Goal: Task Accomplishment & Management: Complete application form

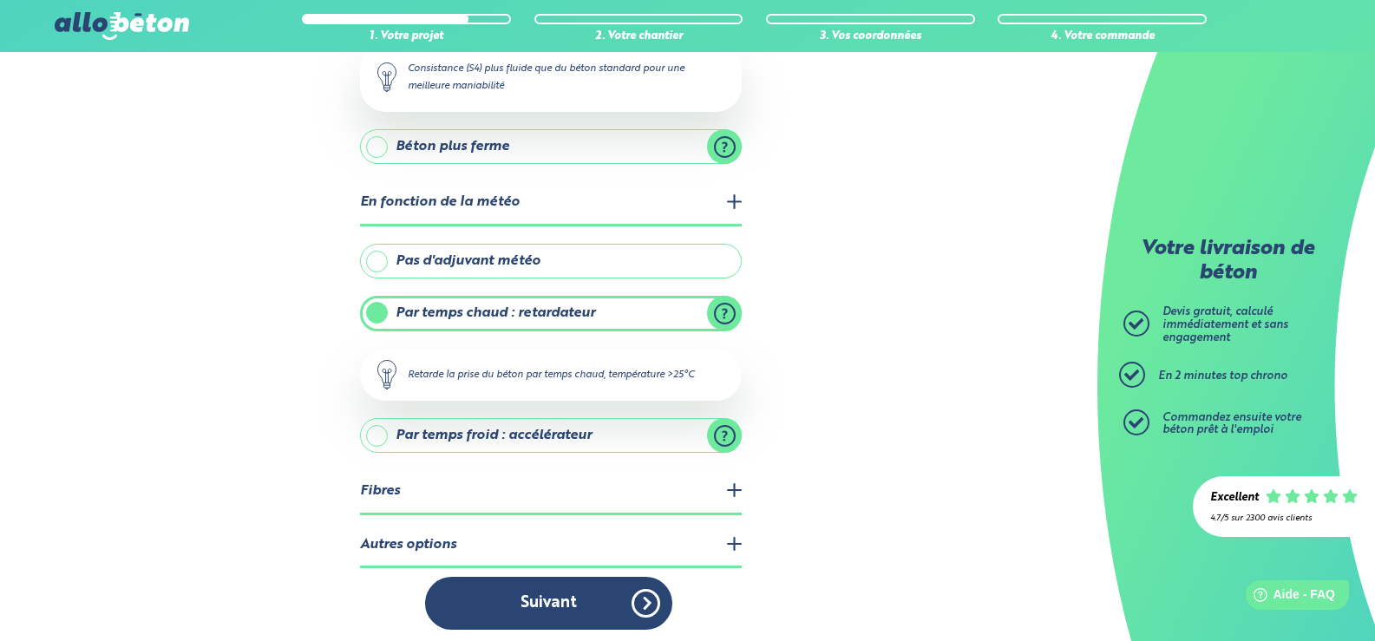
scroll to position [287, 0]
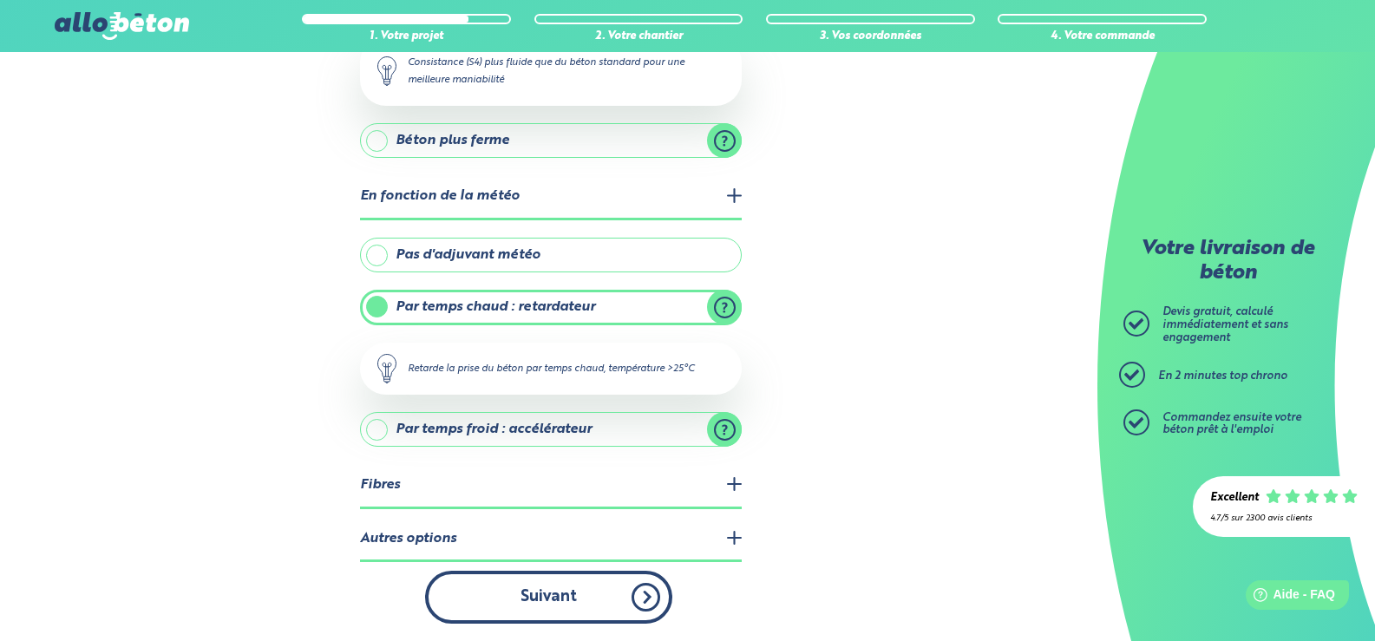
click at [573, 604] on button "Suivant" at bounding box center [548, 597] width 247 height 53
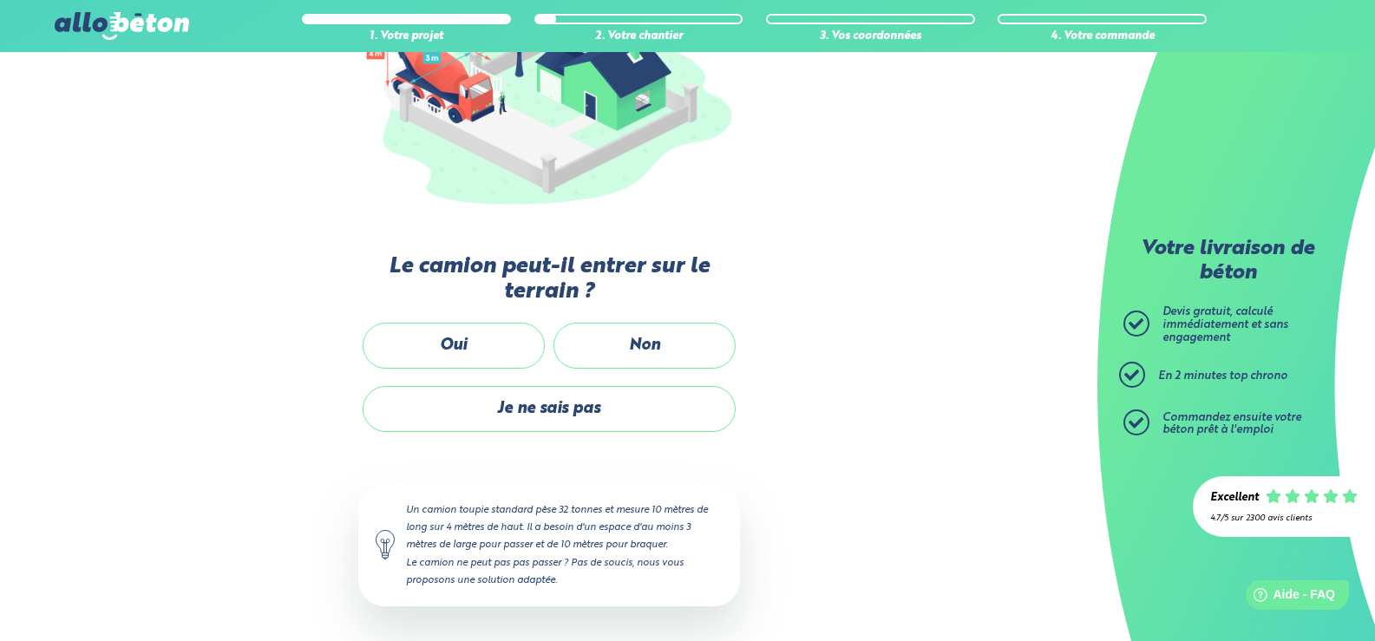
scroll to position [278, 0]
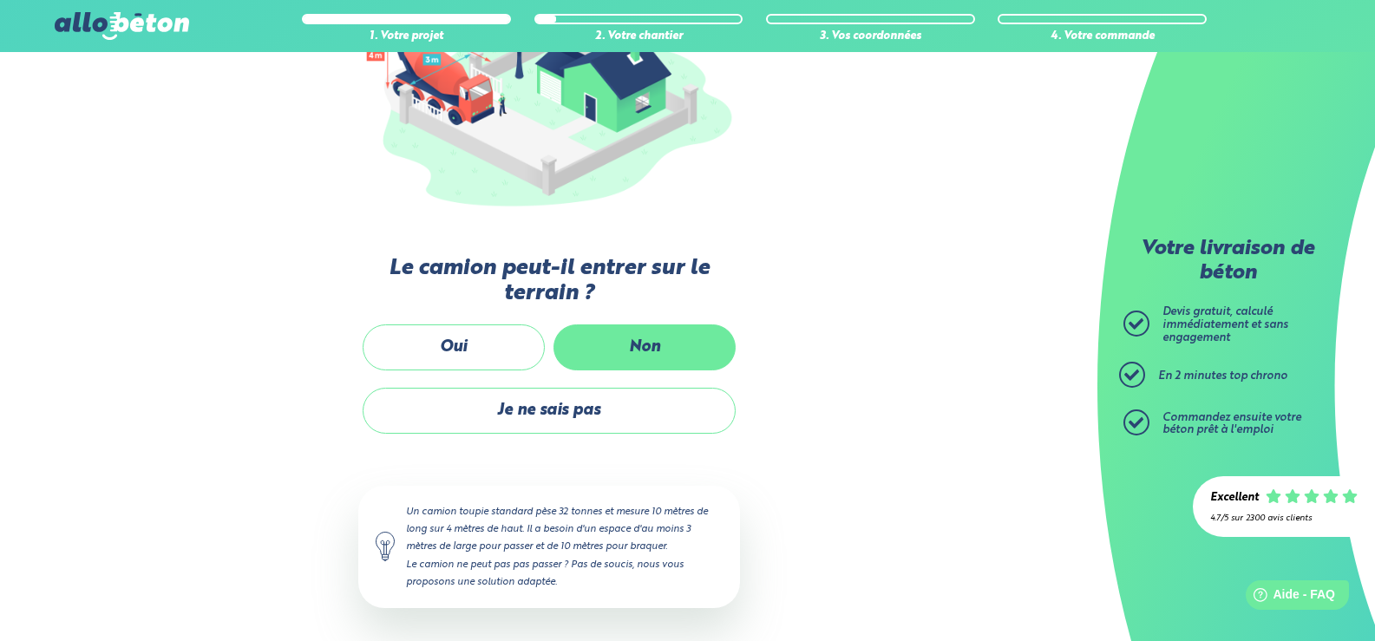
click at [649, 339] on label "Non" at bounding box center [644, 347] width 182 height 46
click at [0, 0] on input "Non" at bounding box center [0, 0] width 0 height 0
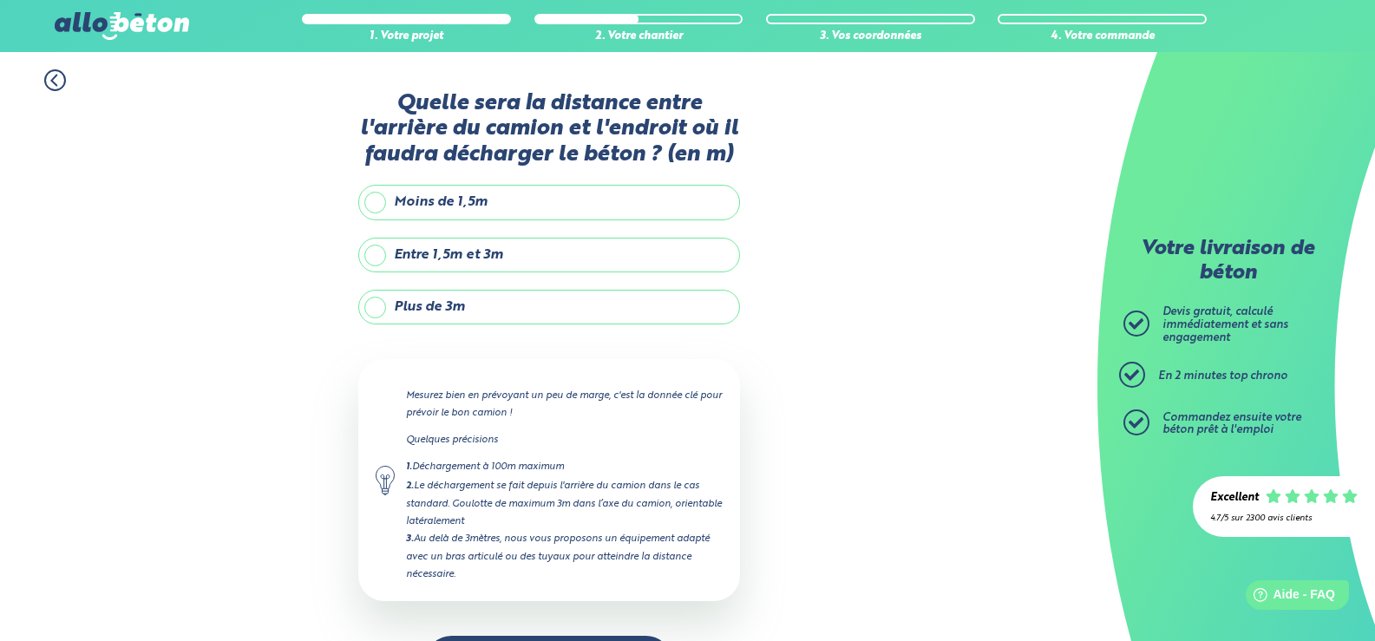
click at [375, 309] on label "Plus de 3m" at bounding box center [549, 307] width 382 height 35
click at [0, 0] on input "Plus de 3m" at bounding box center [0, 0] width 0 height 0
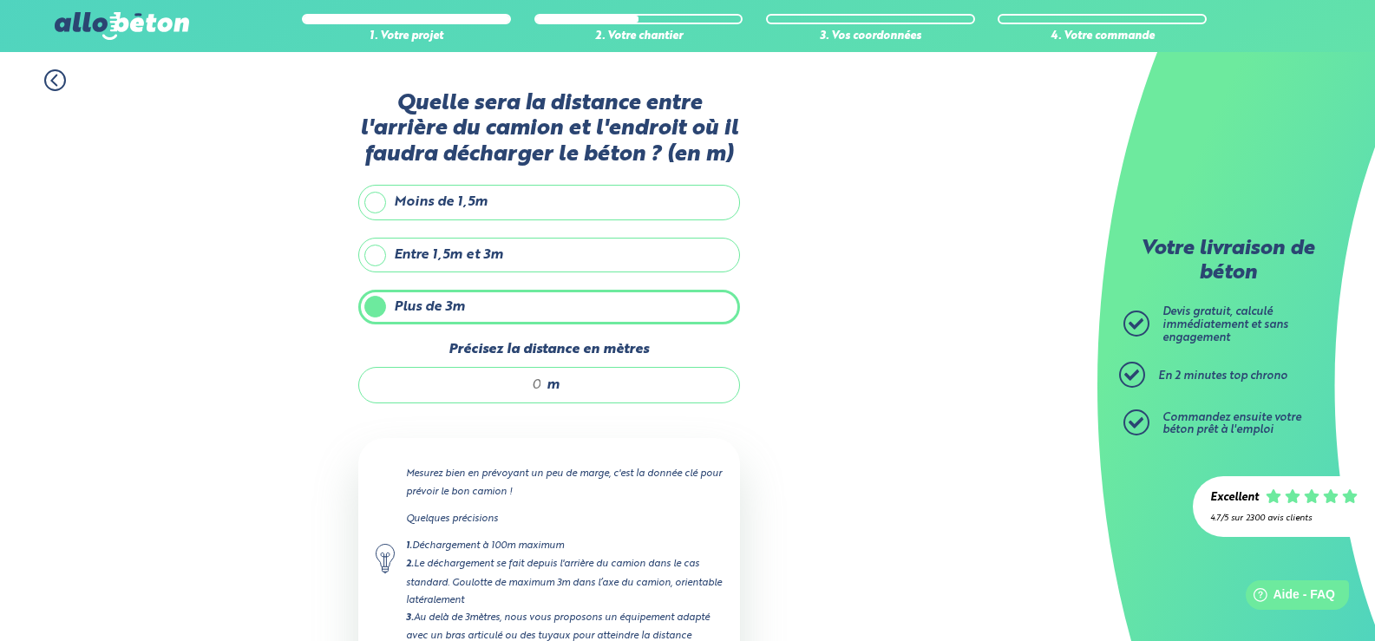
click at [516, 375] on div "m" at bounding box center [549, 385] width 382 height 36
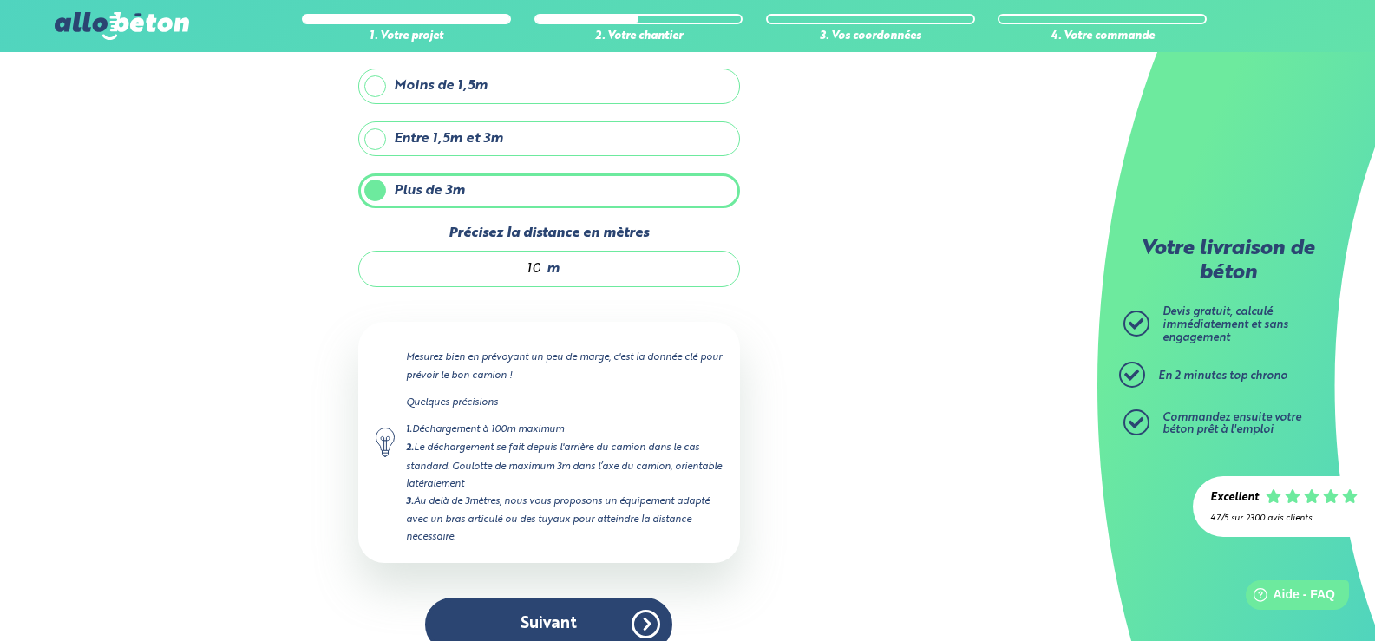
scroll to position [144, 0]
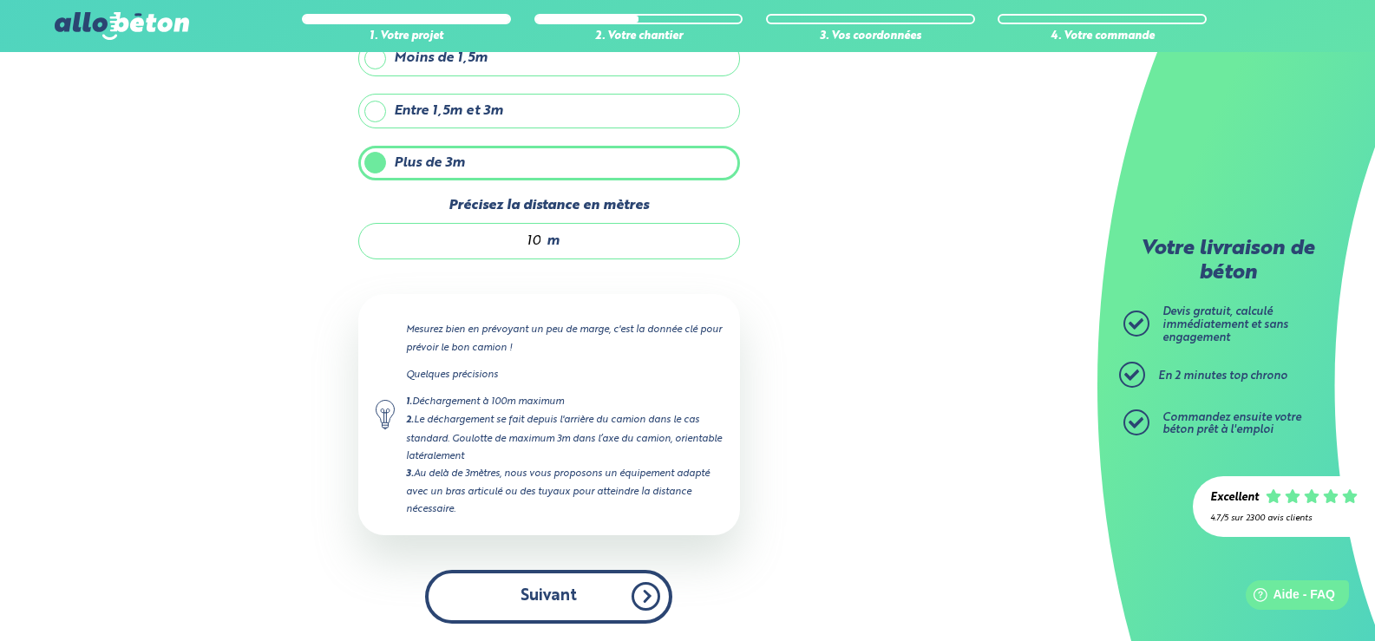
type input "10"
click at [583, 590] on button "Suivant" at bounding box center [548, 596] width 247 height 53
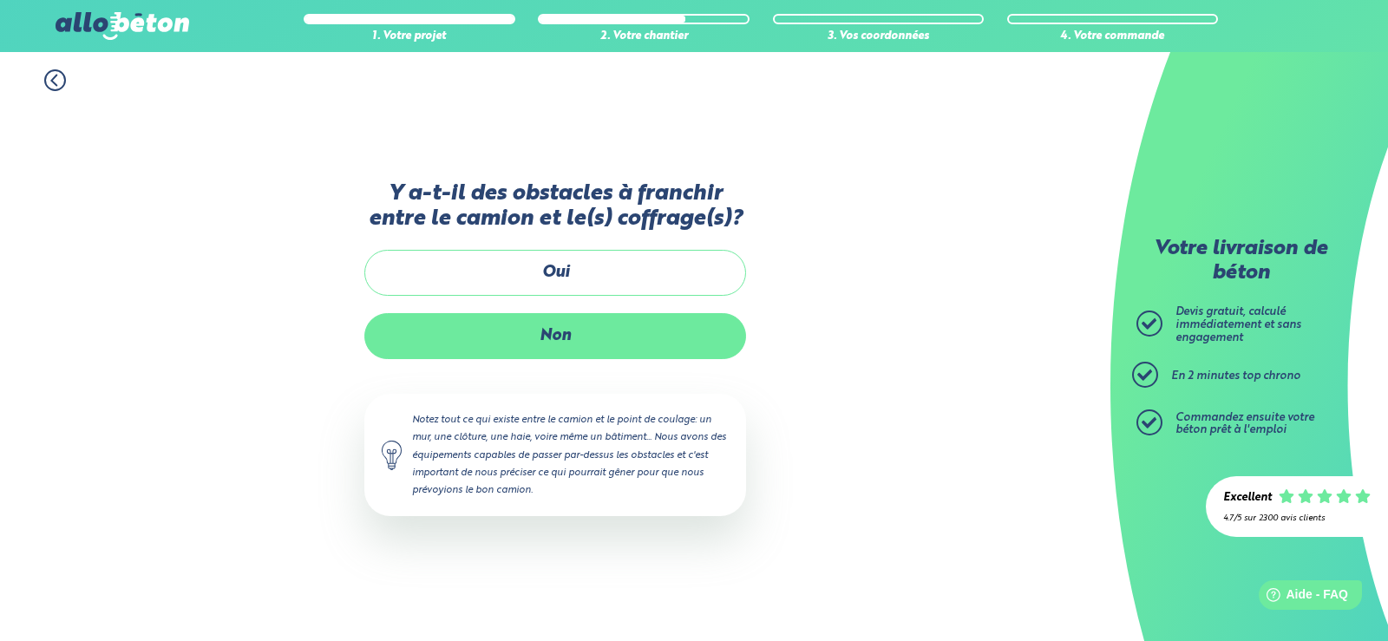
click at [594, 342] on label "Non" at bounding box center [555, 336] width 382 height 46
click at [0, 0] on input "Non" at bounding box center [0, 0] width 0 height 0
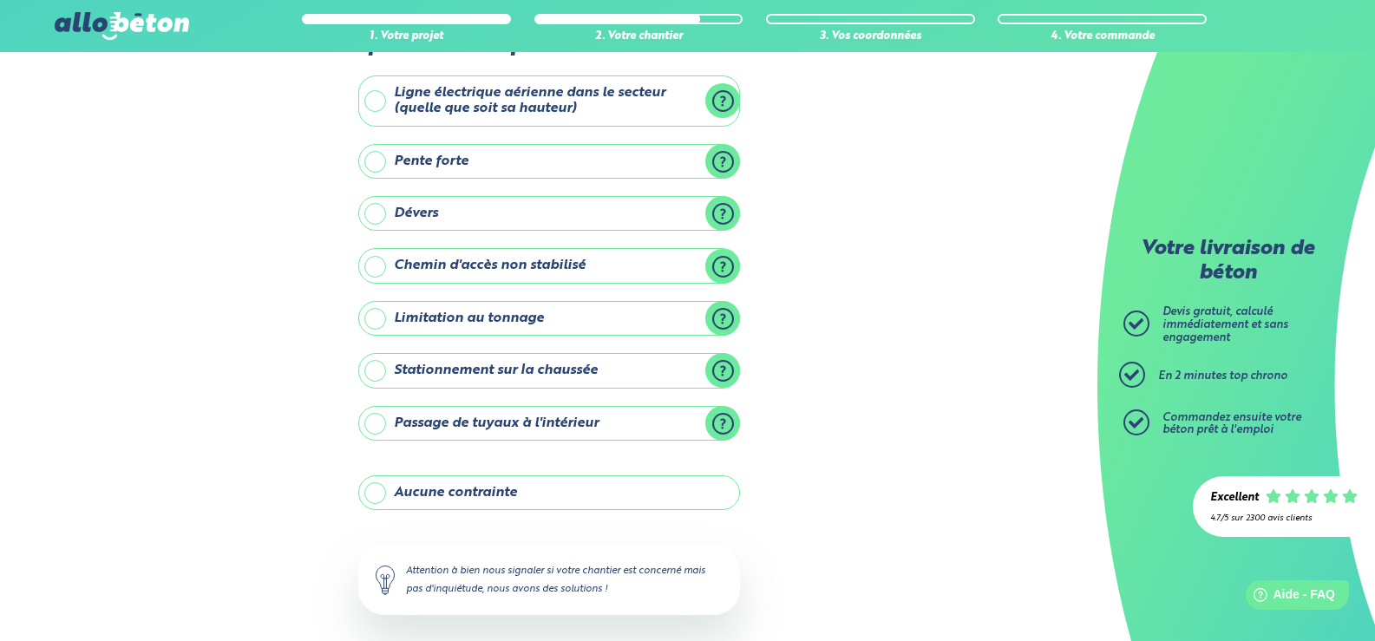
scroll to position [163, 0]
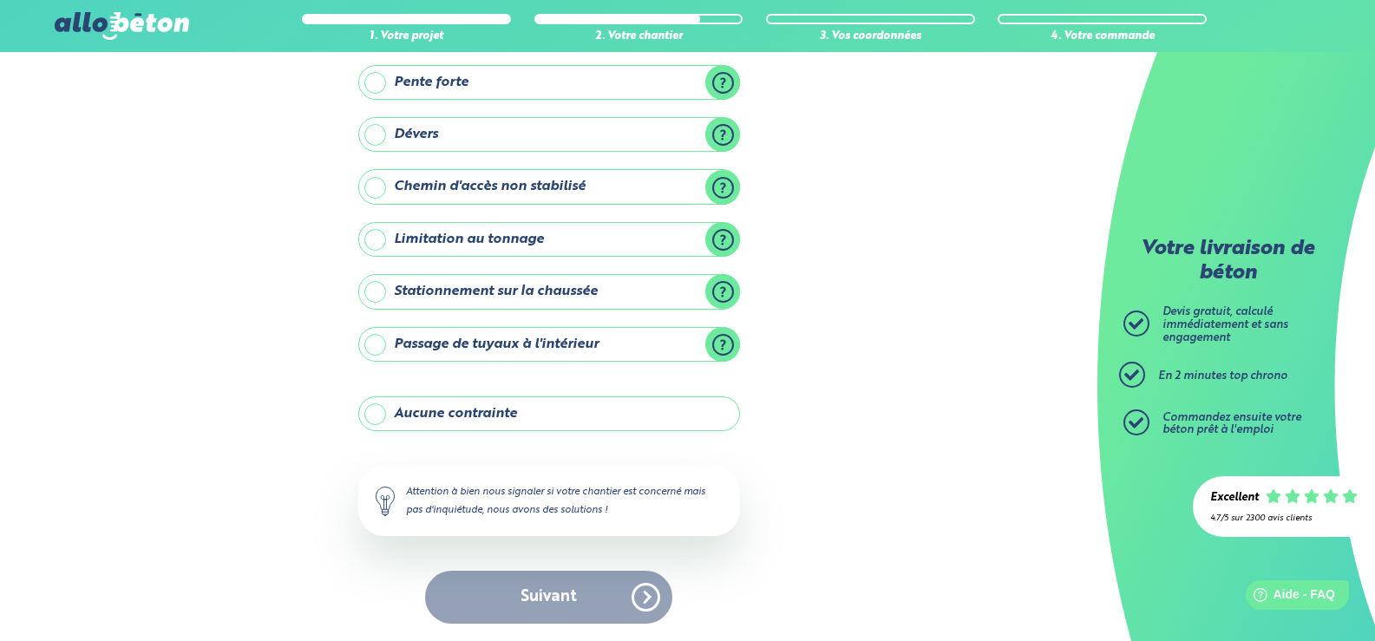
click at [496, 408] on label "Aucune contrainte" at bounding box center [549, 413] width 382 height 35
click at [0, 0] on input "Aucune contrainte" at bounding box center [0, 0] width 0 height 0
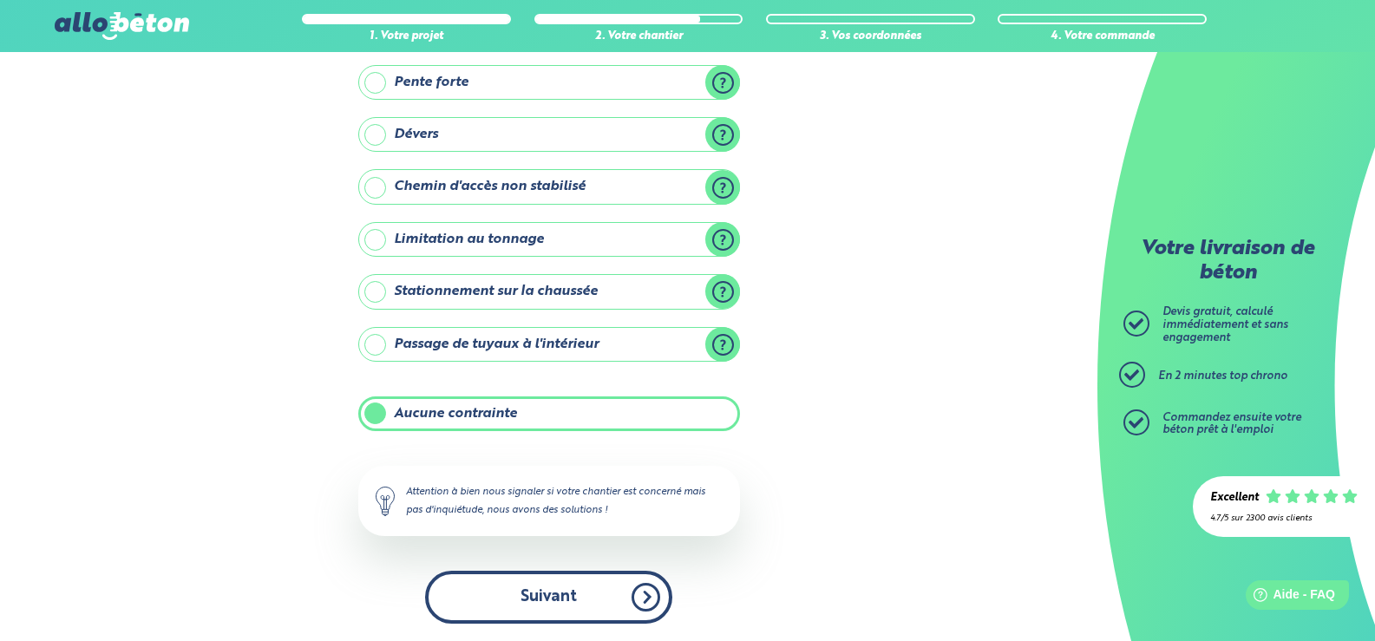
click at [602, 602] on button "Suivant" at bounding box center [548, 597] width 247 height 53
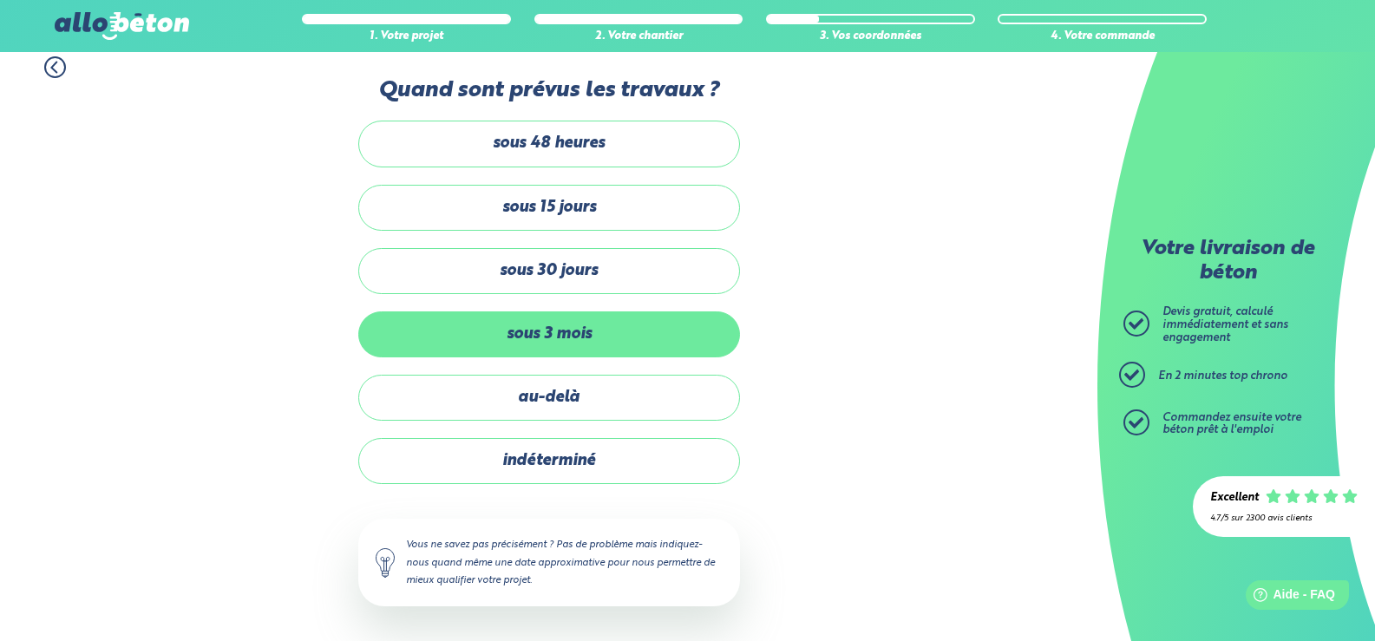
click at [583, 336] on label "sous 3 mois" at bounding box center [549, 334] width 382 height 46
click at [0, 0] on input "sous 3 mois" at bounding box center [0, 0] width 0 height 0
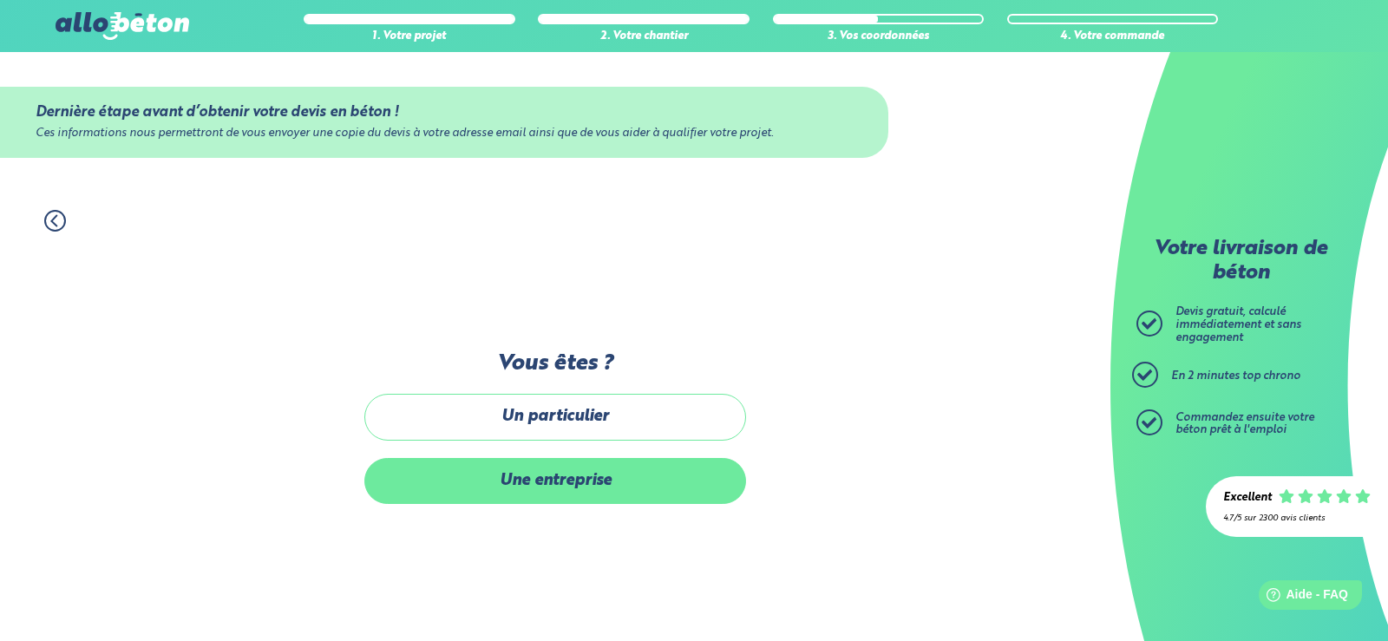
click at [601, 484] on label "Une entreprise" at bounding box center [555, 481] width 382 height 46
click at [0, 0] on input "Une entreprise" at bounding box center [0, 0] width 0 height 0
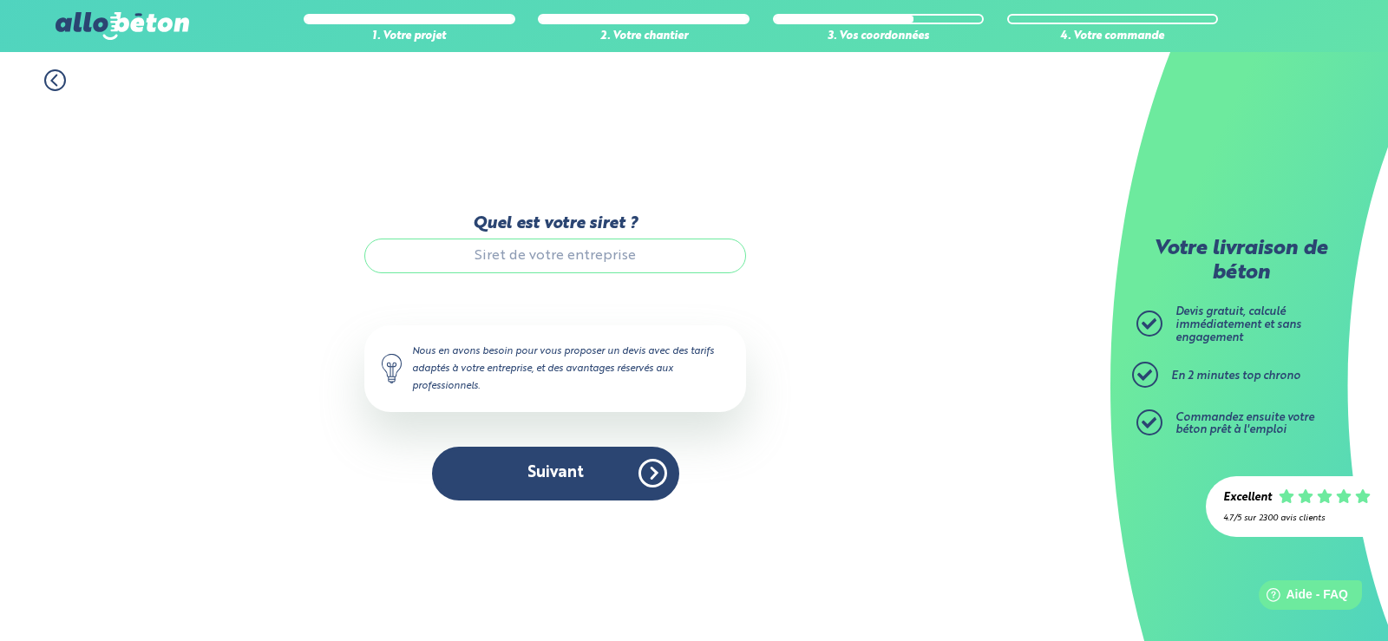
click at [566, 261] on input "Quel est votre siret ?" at bounding box center [555, 256] width 382 height 35
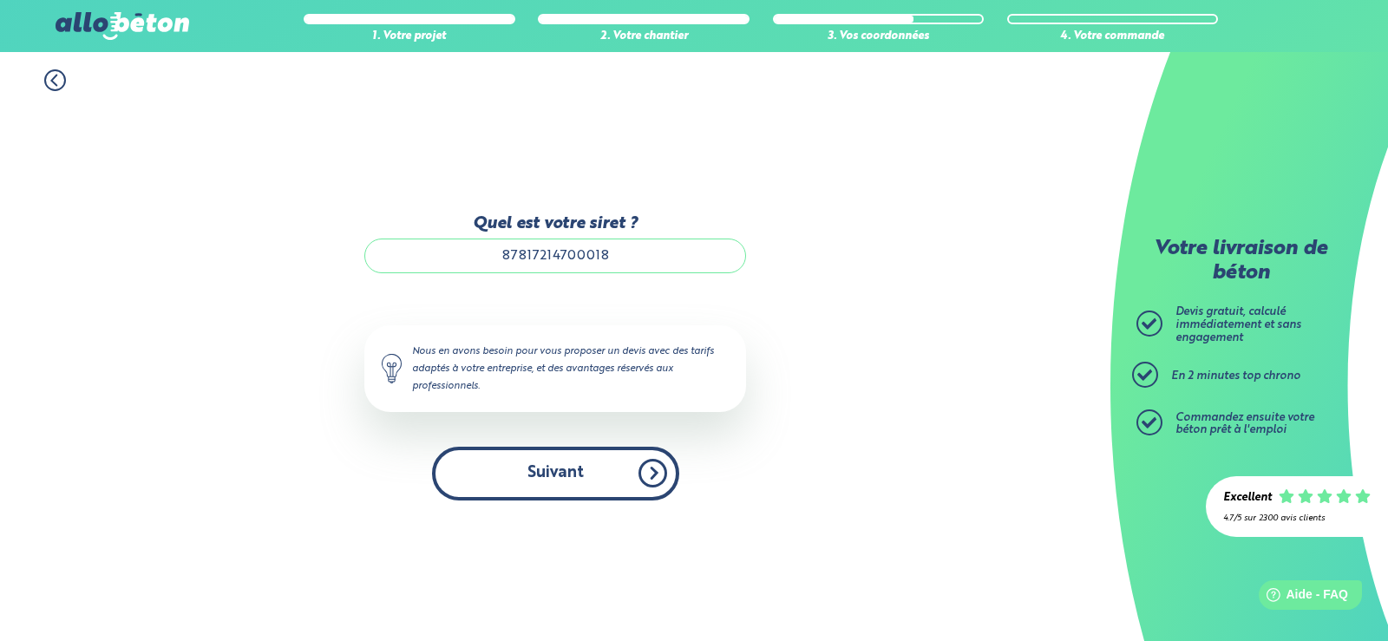
click at [634, 474] on button "Suivant" at bounding box center [555, 473] width 247 height 53
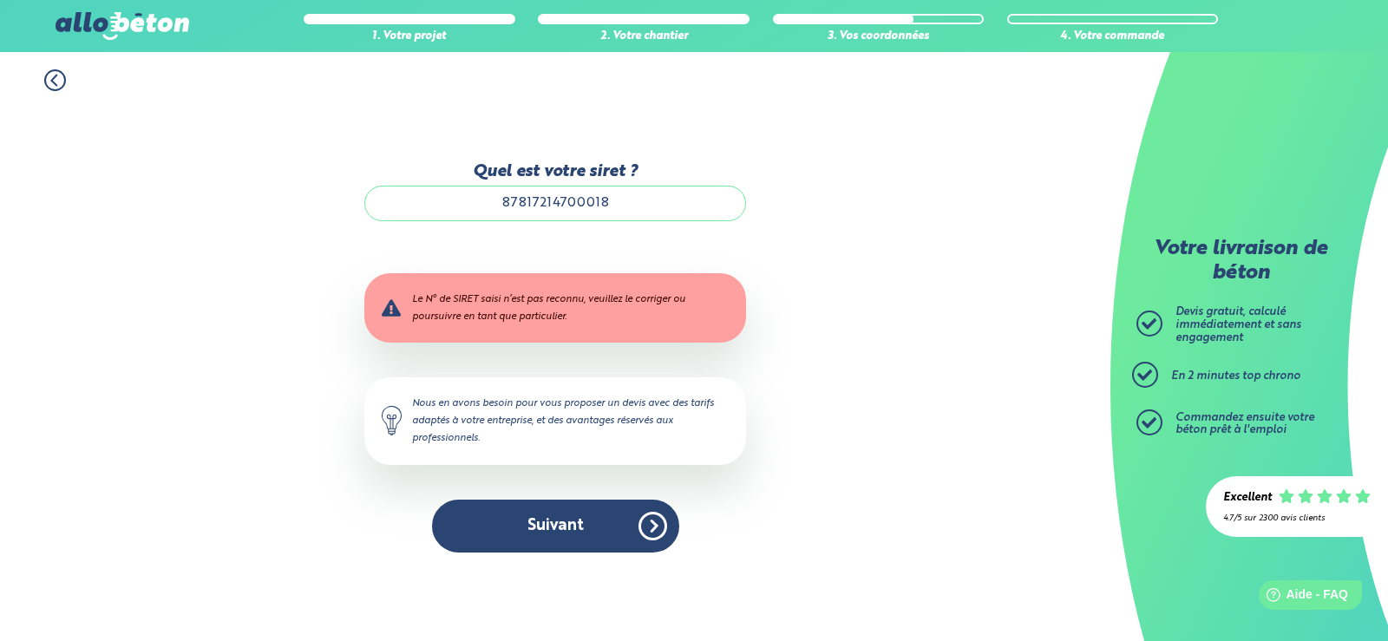
scroll to position [2, 0]
drag, startPoint x: 565, startPoint y: 206, endPoint x: 1168, endPoint y: 232, distance: 604.2
click at [1156, 229] on main "Votre livraison de béton [PERSON_NAME] gratuit, calculé immédiatement et sans e…" at bounding box center [694, 346] width 1388 height 589
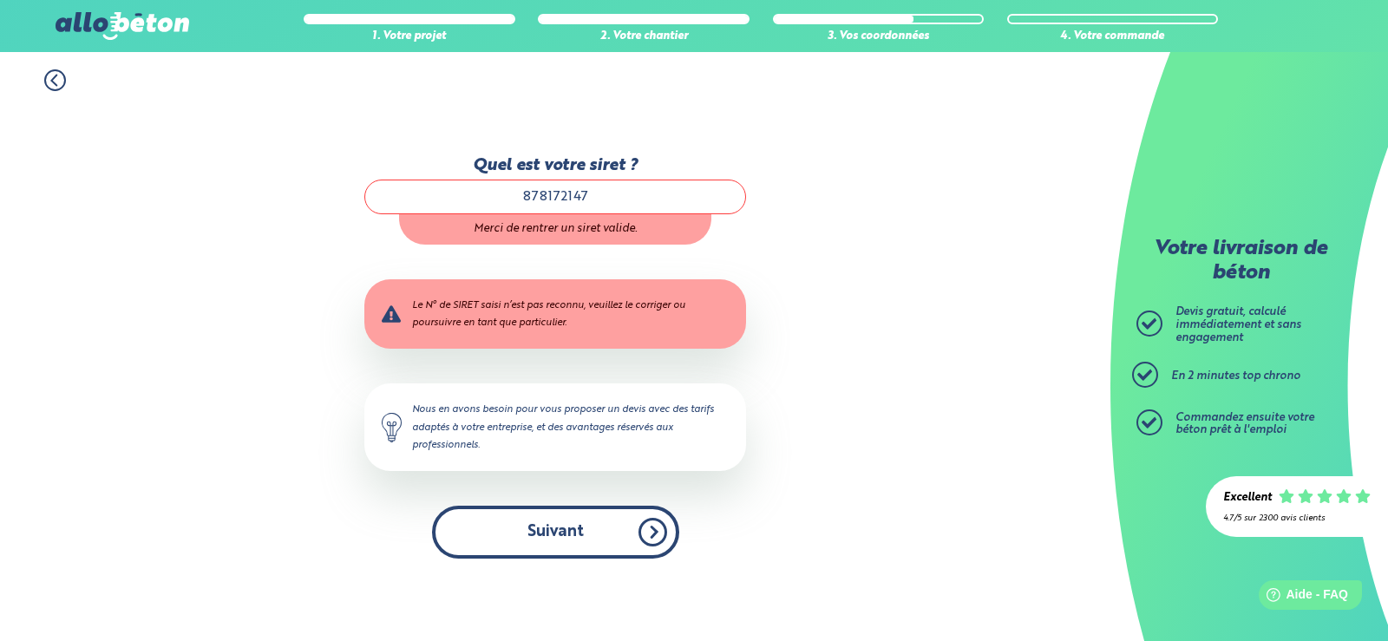
scroll to position [0, 0]
click at [646, 531] on button "Suivant" at bounding box center [555, 532] width 247 height 53
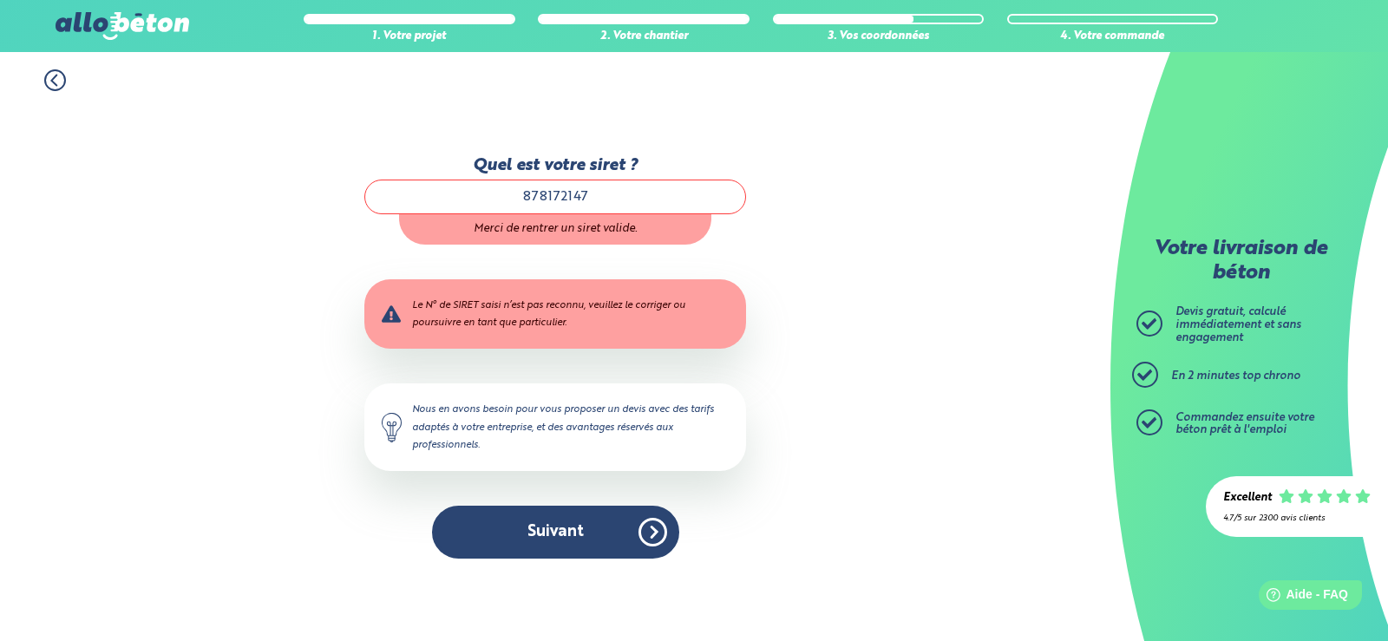
click at [543, 201] on input "878172147" at bounding box center [555, 197] width 382 height 35
click at [568, 197] on input "878 172147" at bounding box center [555, 197] width 382 height 35
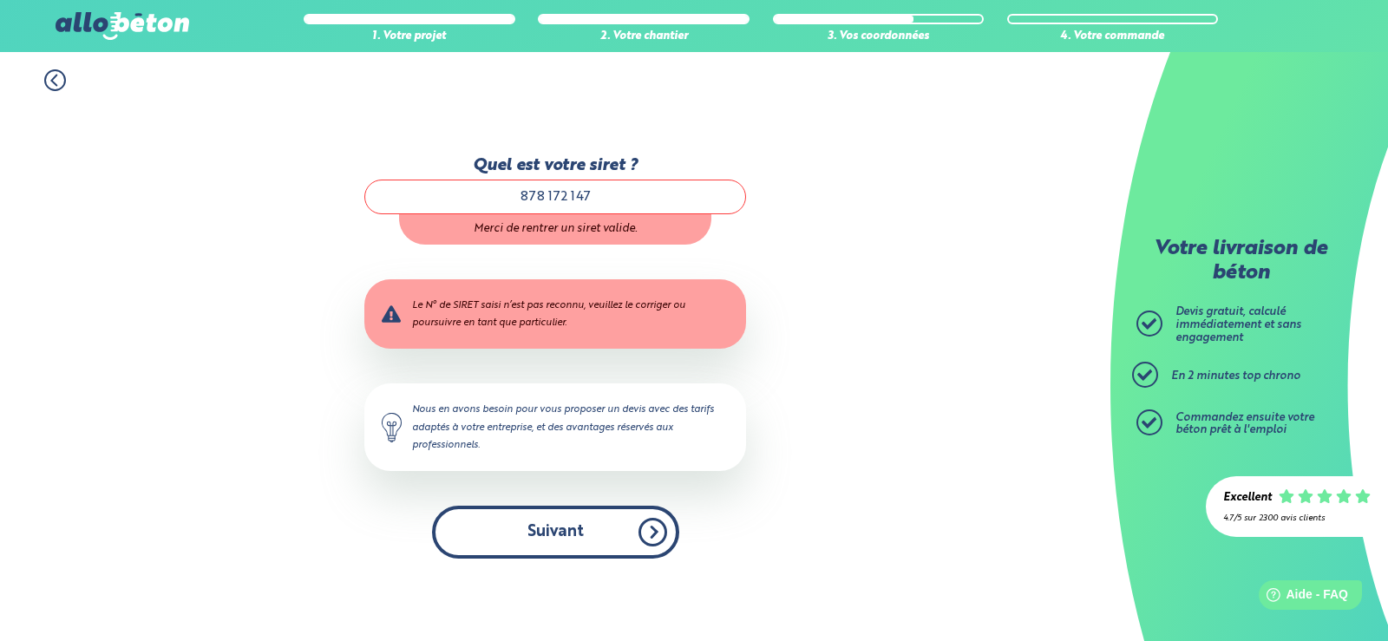
click at [597, 544] on button "Suivant" at bounding box center [555, 532] width 247 height 53
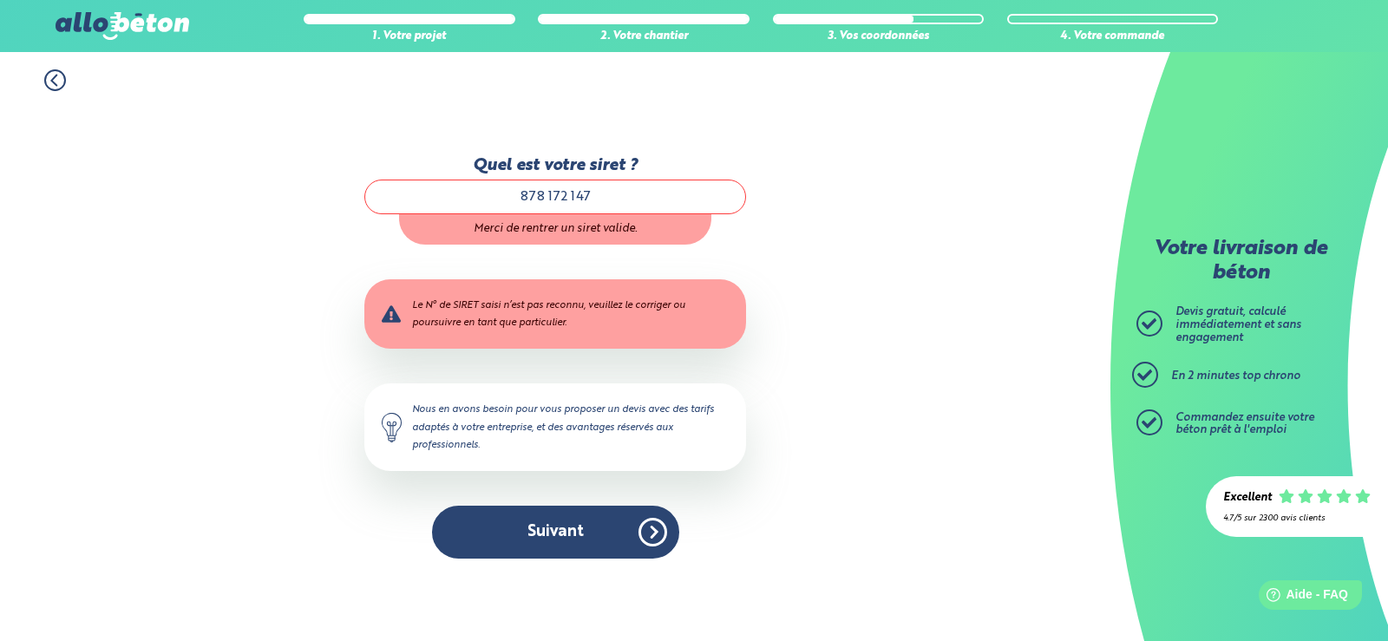
click at [620, 197] on input "878 172 147" at bounding box center [555, 197] width 382 height 35
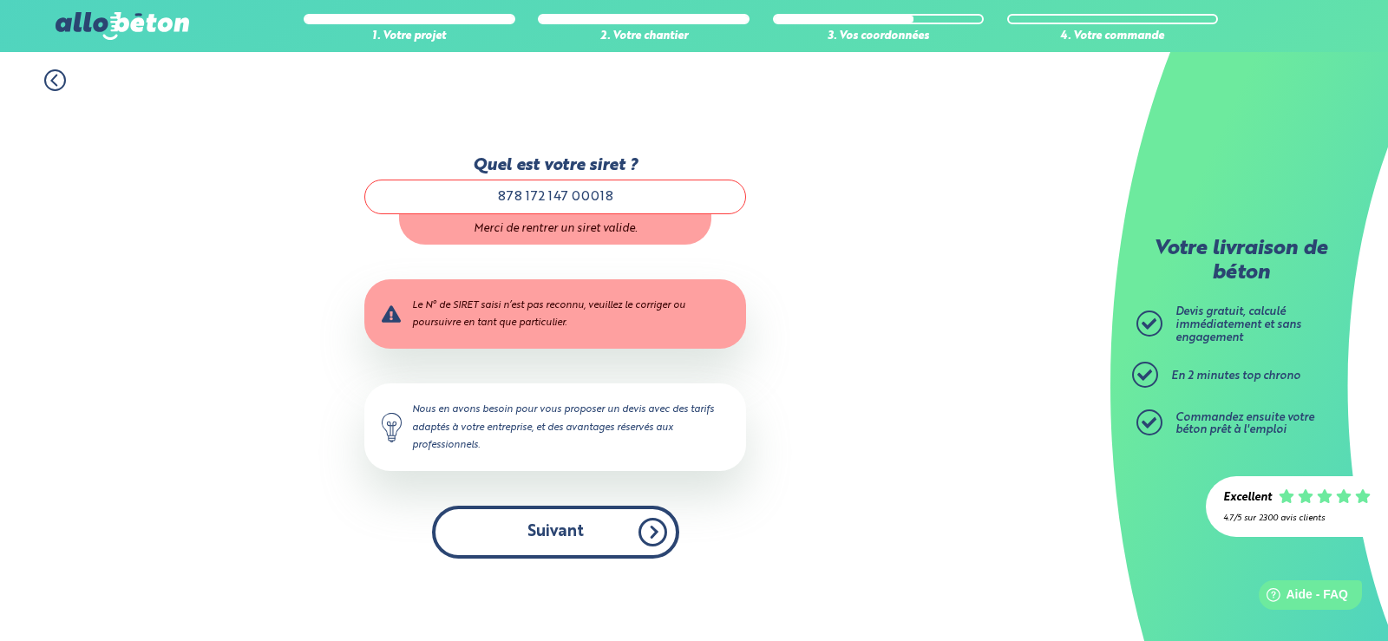
type input "878 172 147 00018"
click at [644, 537] on button "Suivant" at bounding box center [555, 532] width 247 height 53
